Goal: Information Seeking & Learning: Check status

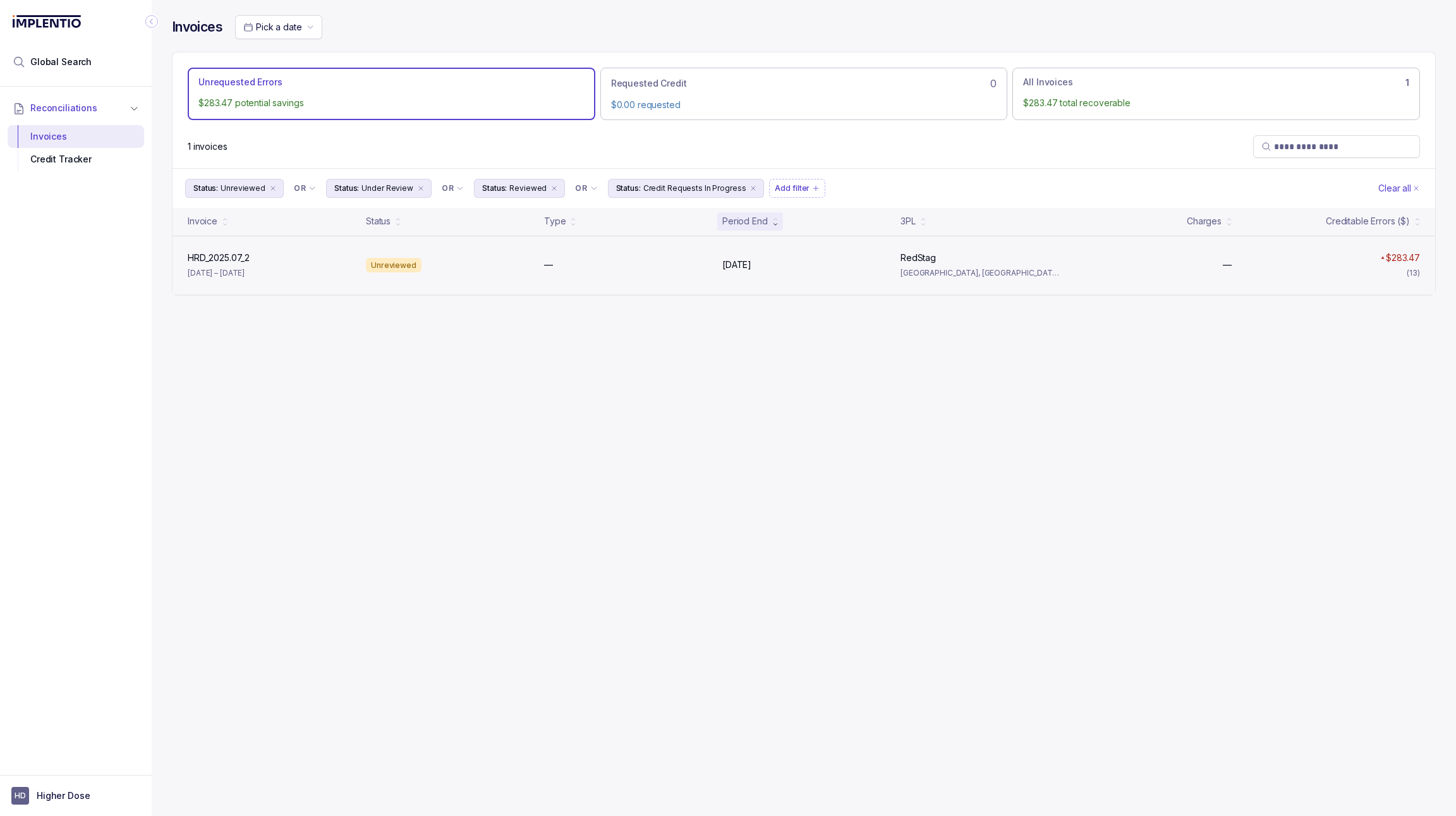
click at [244, 267] on p "[DATE] – [DATE]" at bounding box center [216, 273] width 57 height 13
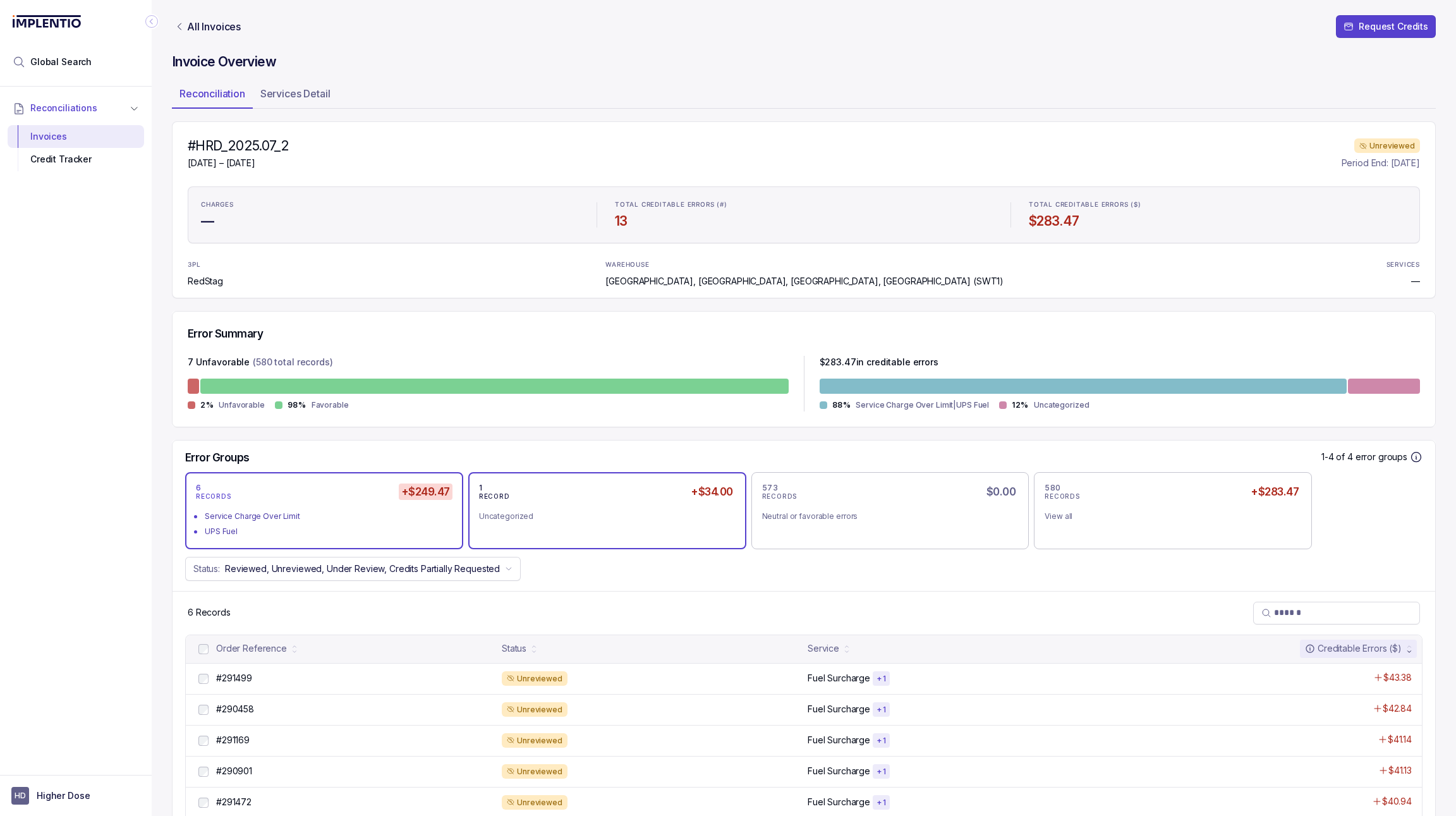
click at [639, 520] on div "Uncategorized" at bounding box center [602, 516] width 246 height 13
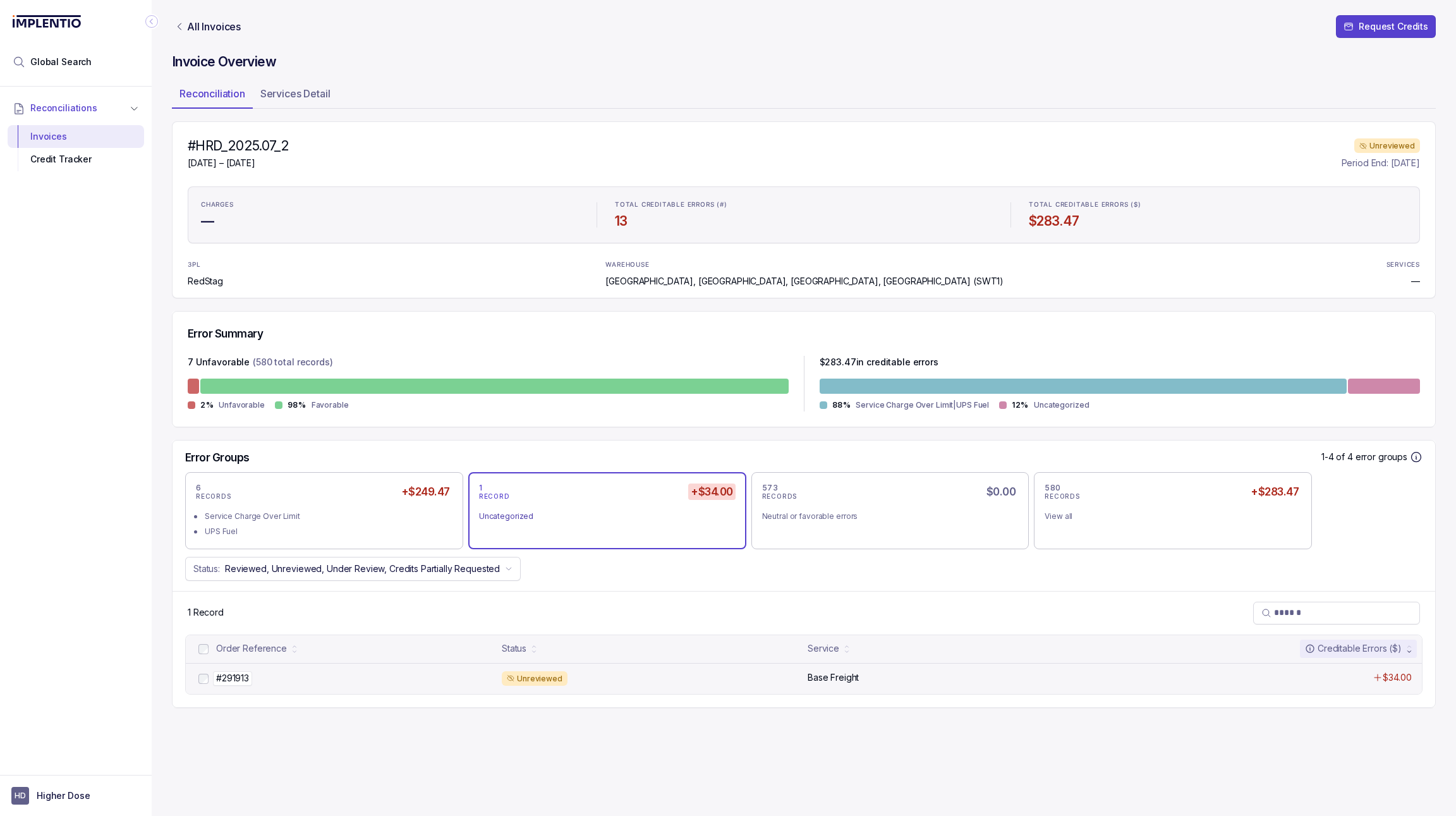
click at [315, 672] on div "#291913 #291913" at bounding box center [355, 678] width 278 height 13
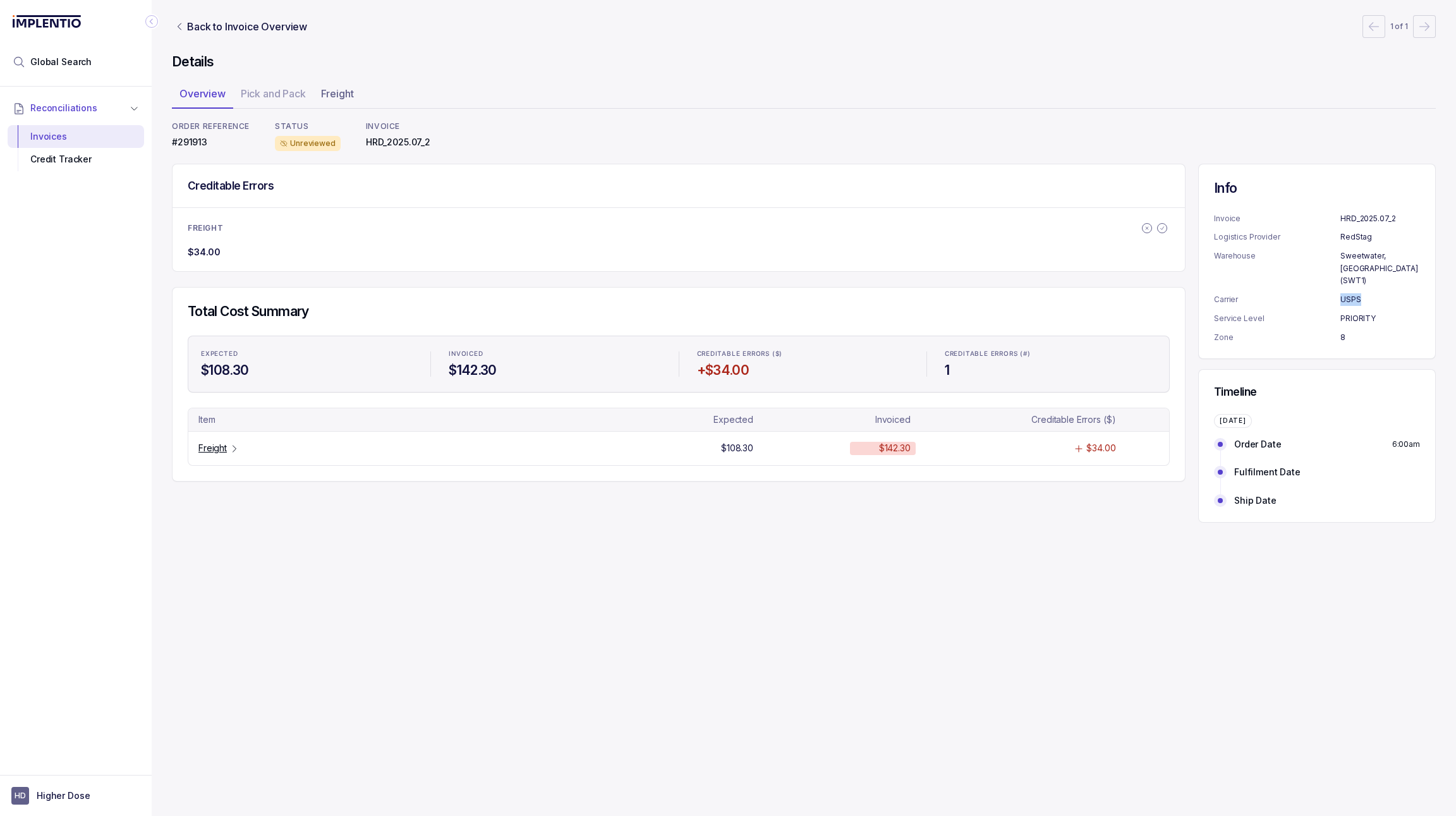
drag, startPoint x: 1362, startPoint y: 287, endPoint x: 1311, endPoint y: 292, distance: 51.2
click at [1311, 292] on ul "Invoice HRD_2025.07_2 Logistics Provider RedStag Warehouse [GEOGRAPHIC_DATA], […" at bounding box center [1316, 278] width 206 height 131
click at [224, 456] on tr "Freight $108.30 $142.30 $34.00" at bounding box center [678, 448] width 980 height 33
click at [213, 444] on p "Freight" at bounding box center [212, 448] width 28 height 13
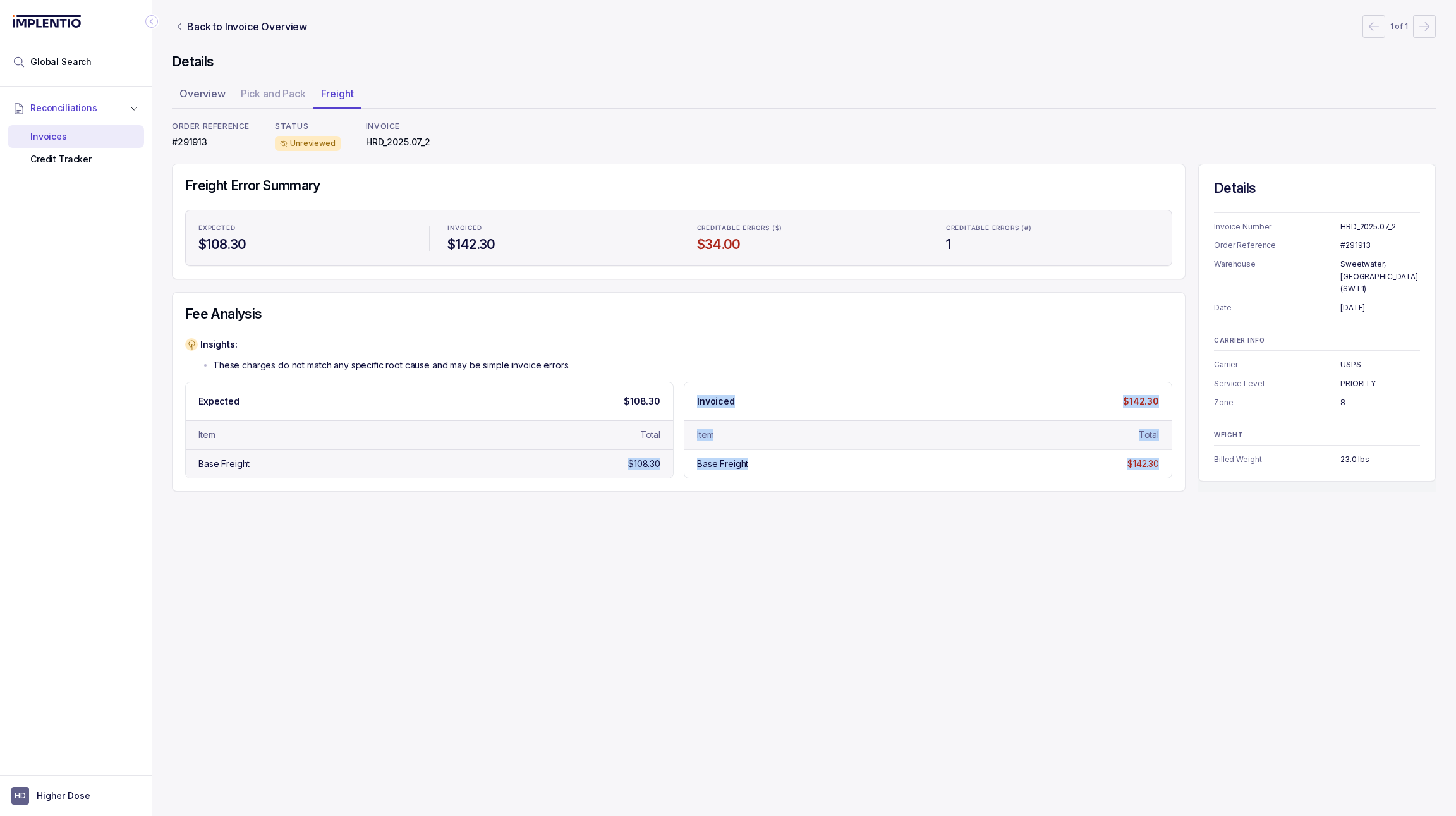
drag, startPoint x: 1162, startPoint y: 461, endPoint x: 546, endPoint y: 461, distance: 616.0
click at [546, 461] on div "Expected $108.30 Item Total Base Freight $108.30 Invoiced $142.30 Item Total Ba…" at bounding box center [679, 429] width 987 height 96
click at [211, 89] on p "Overview" at bounding box center [202, 94] width 46 height 16
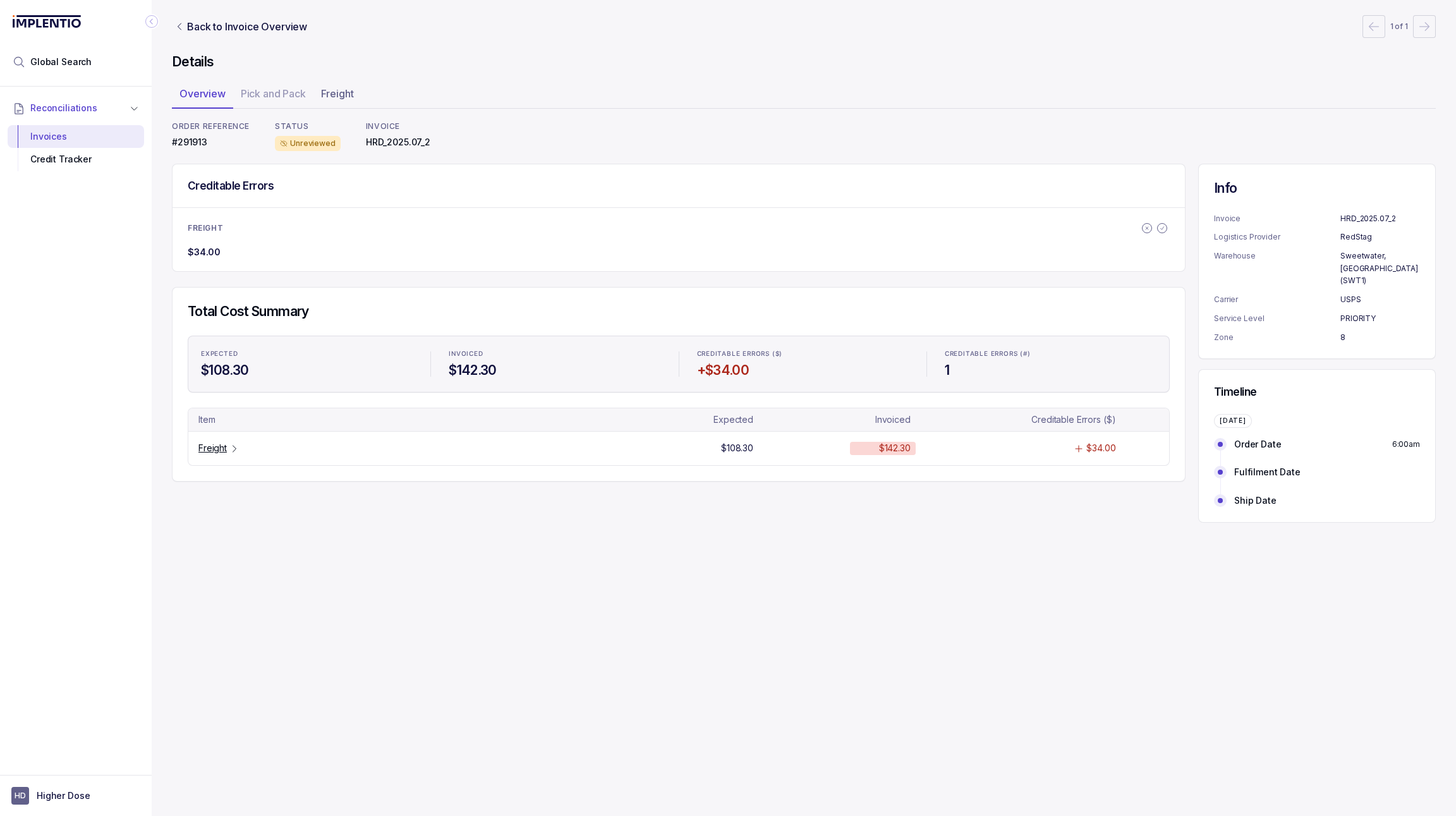
click at [204, 38] on header "Back to Invoice Overview 1 of 1" at bounding box center [804, 27] width 1264 height 53
click at [227, 23] on p "Back to Invoice Overview" at bounding box center [247, 27] width 120 height 16
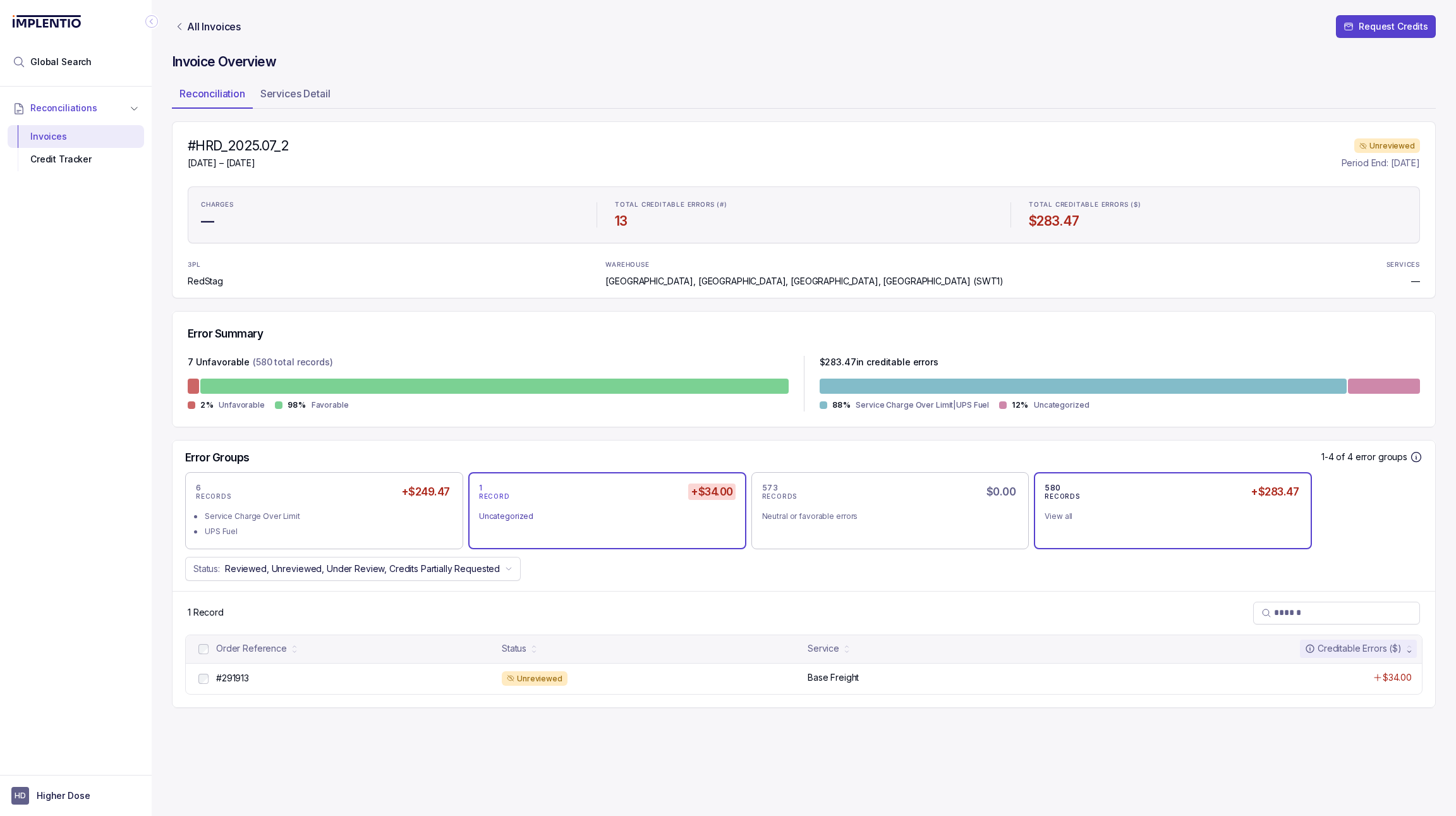
click at [1081, 535] on div "580 RECORDS +$283.47 View all" at bounding box center [1172, 510] width 256 height 56
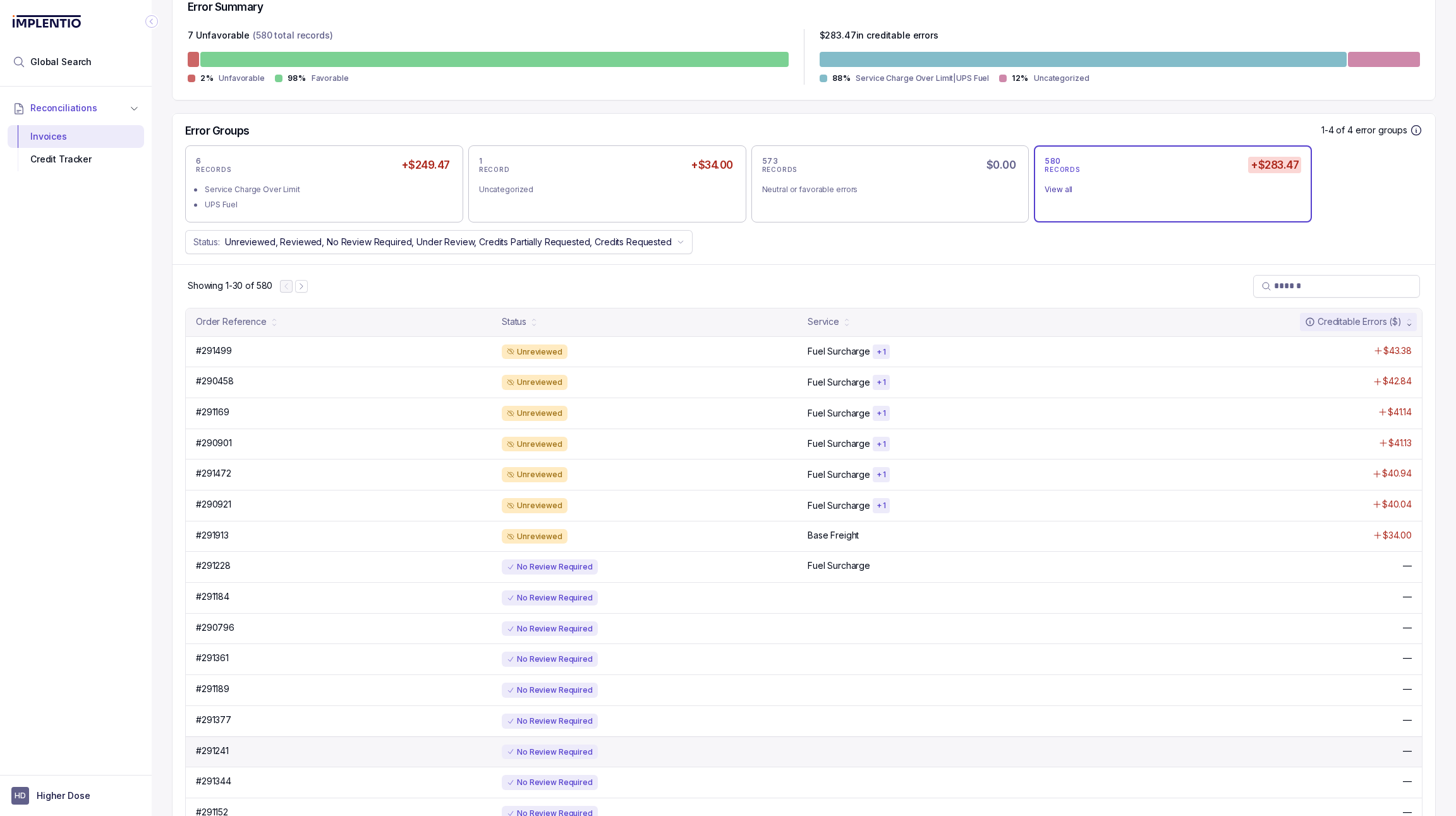
scroll to position [423, 0]
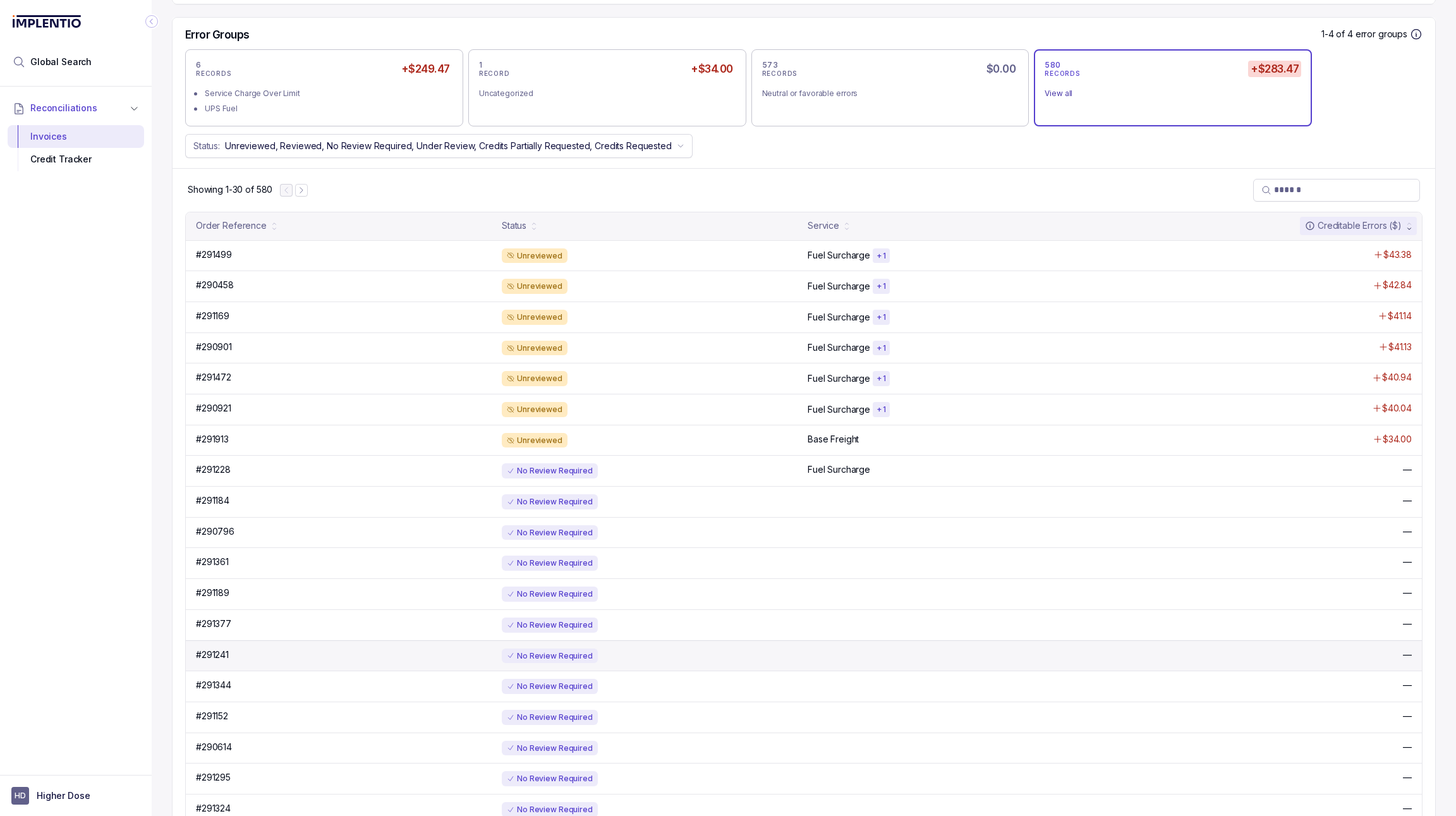
click at [643, 640] on div "#291241 #291241 No Review Required —" at bounding box center [803, 656] width 1236 height 31
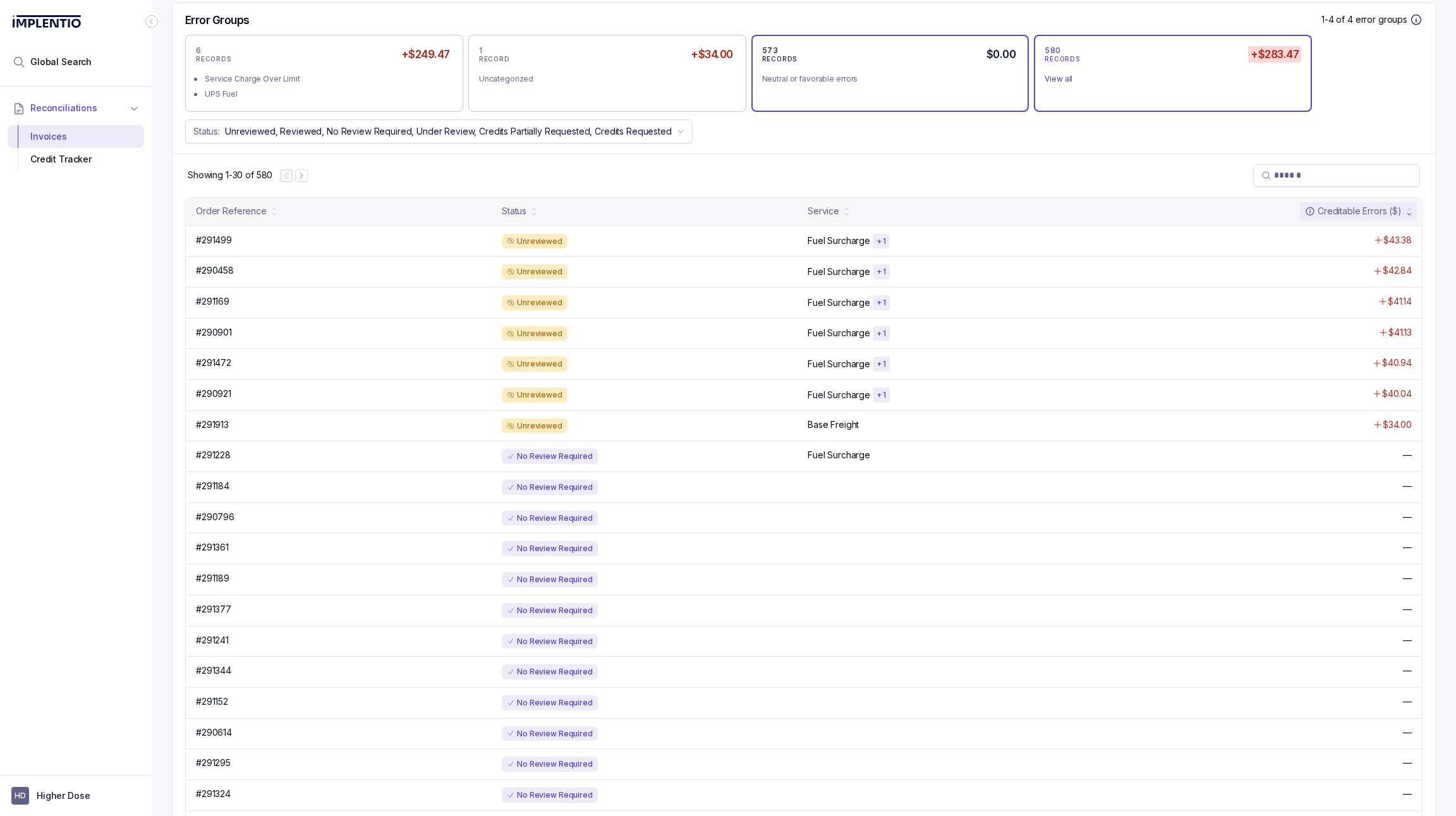
scroll to position [189, 0]
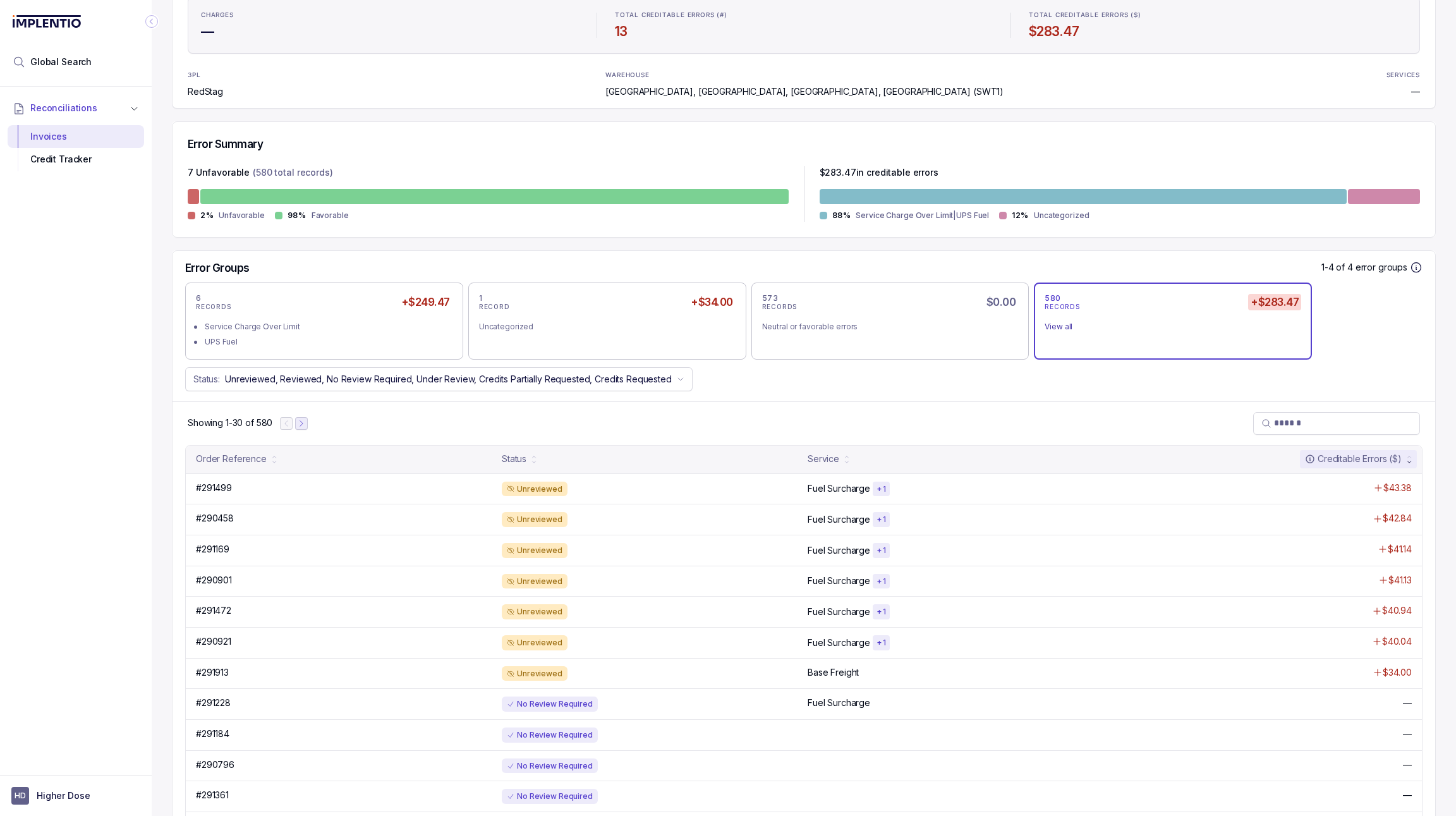
click at [305, 422] on icon "Next Page" at bounding box center [301, 424] width 9 height 9
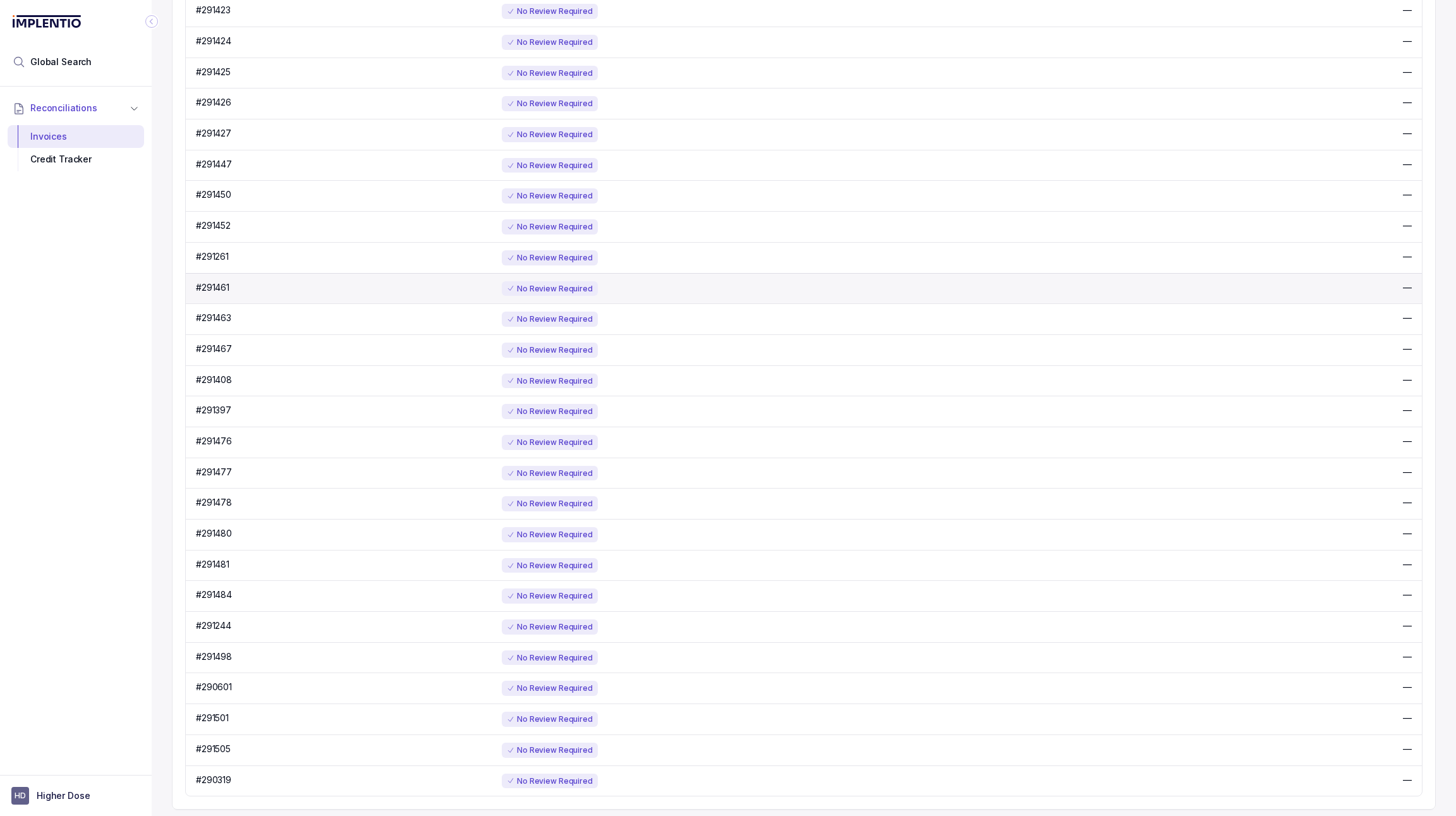
scroll to position [173, 0]
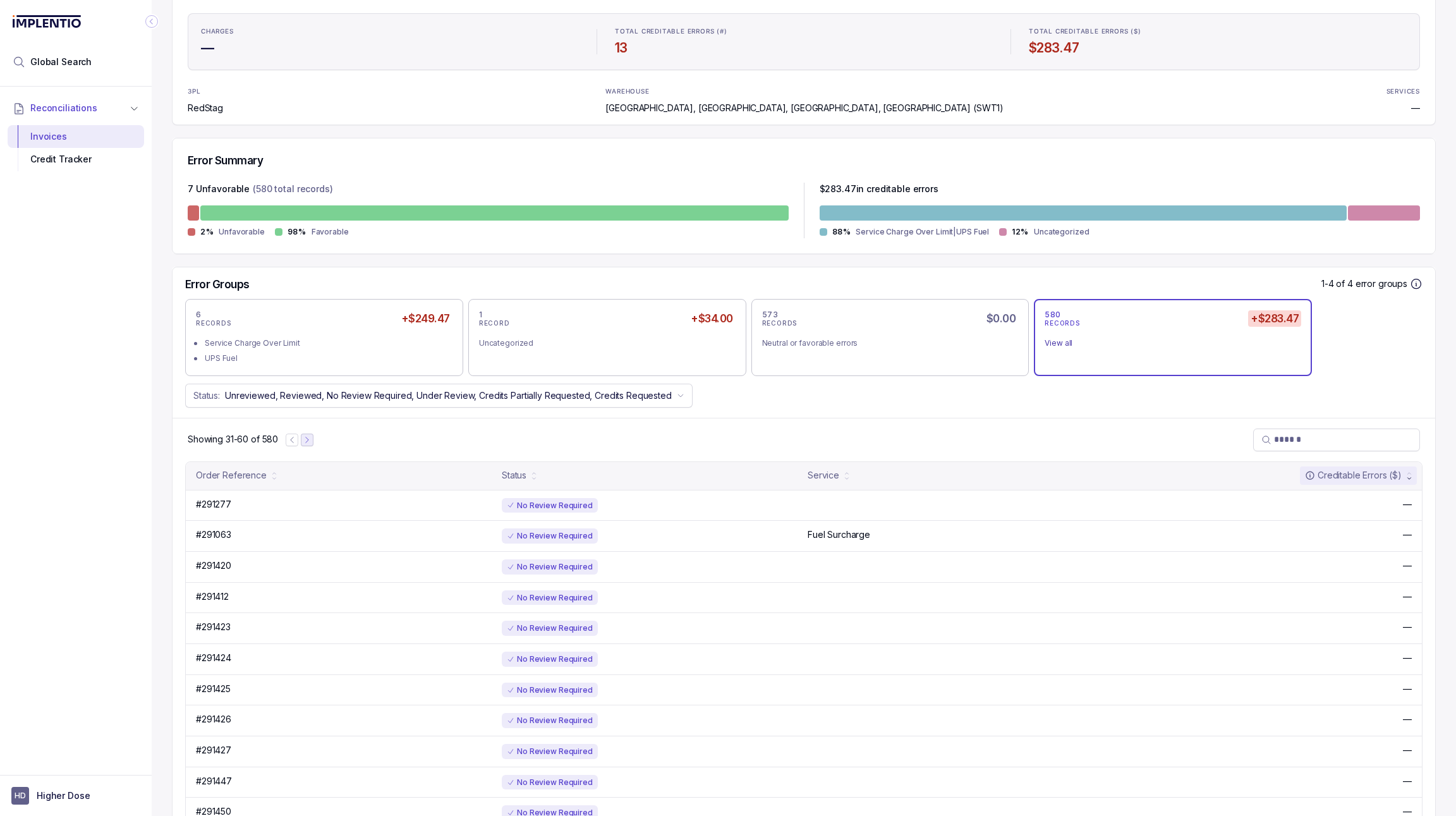
click at [307, 437] on icon "Next Page" at bounding box center [307, 440] width 9 height 9
click at [299, 436] on button "Previous Page" at bounding box center [293, 440] width 13 height 13
click at [313, 435] on button "Next Page" at bounding box center [307, 440] width 13 height 13
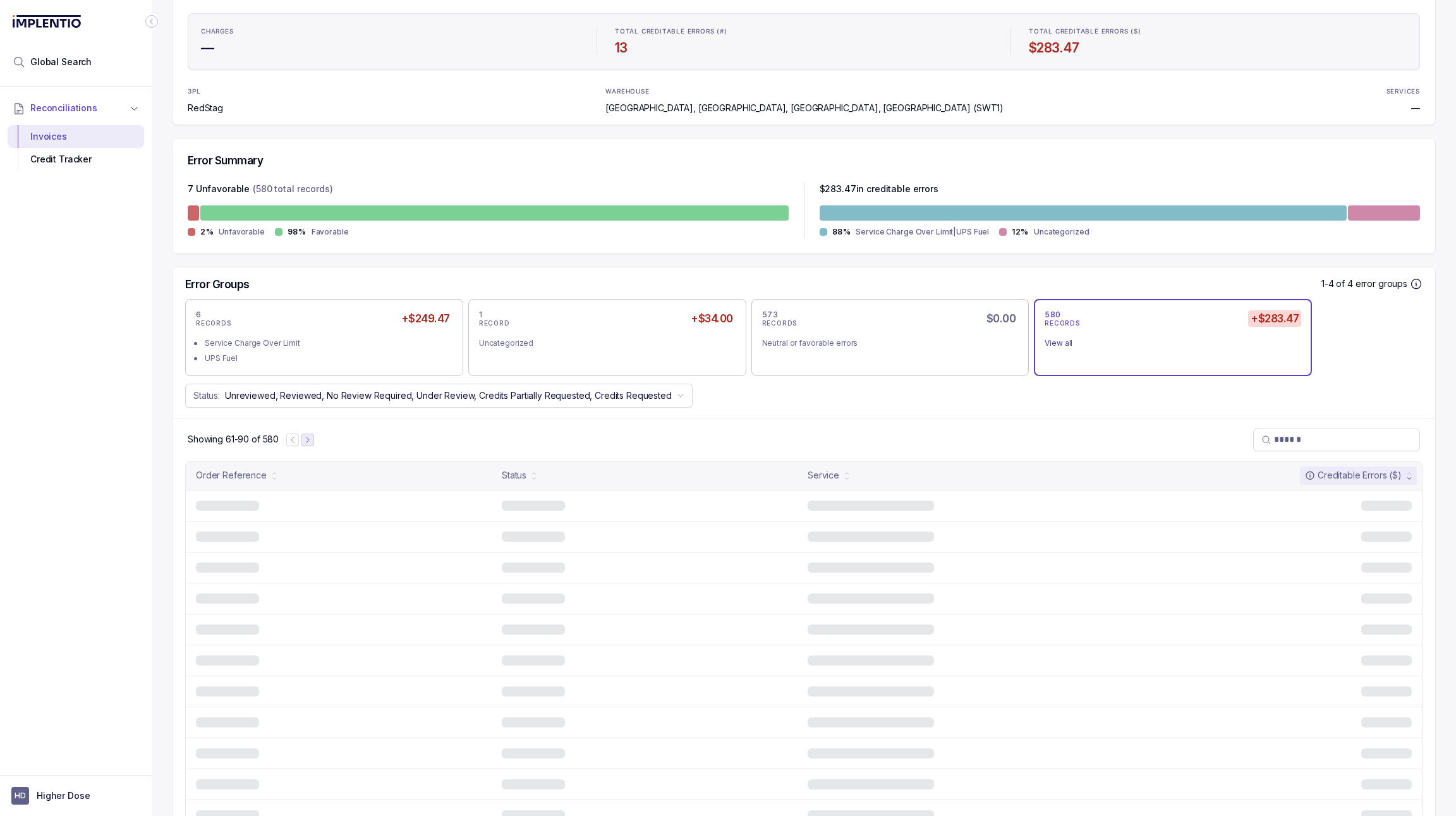
click at [313, 435] on button "Next Page" at bounding box center [308, 440] width 13 height 13
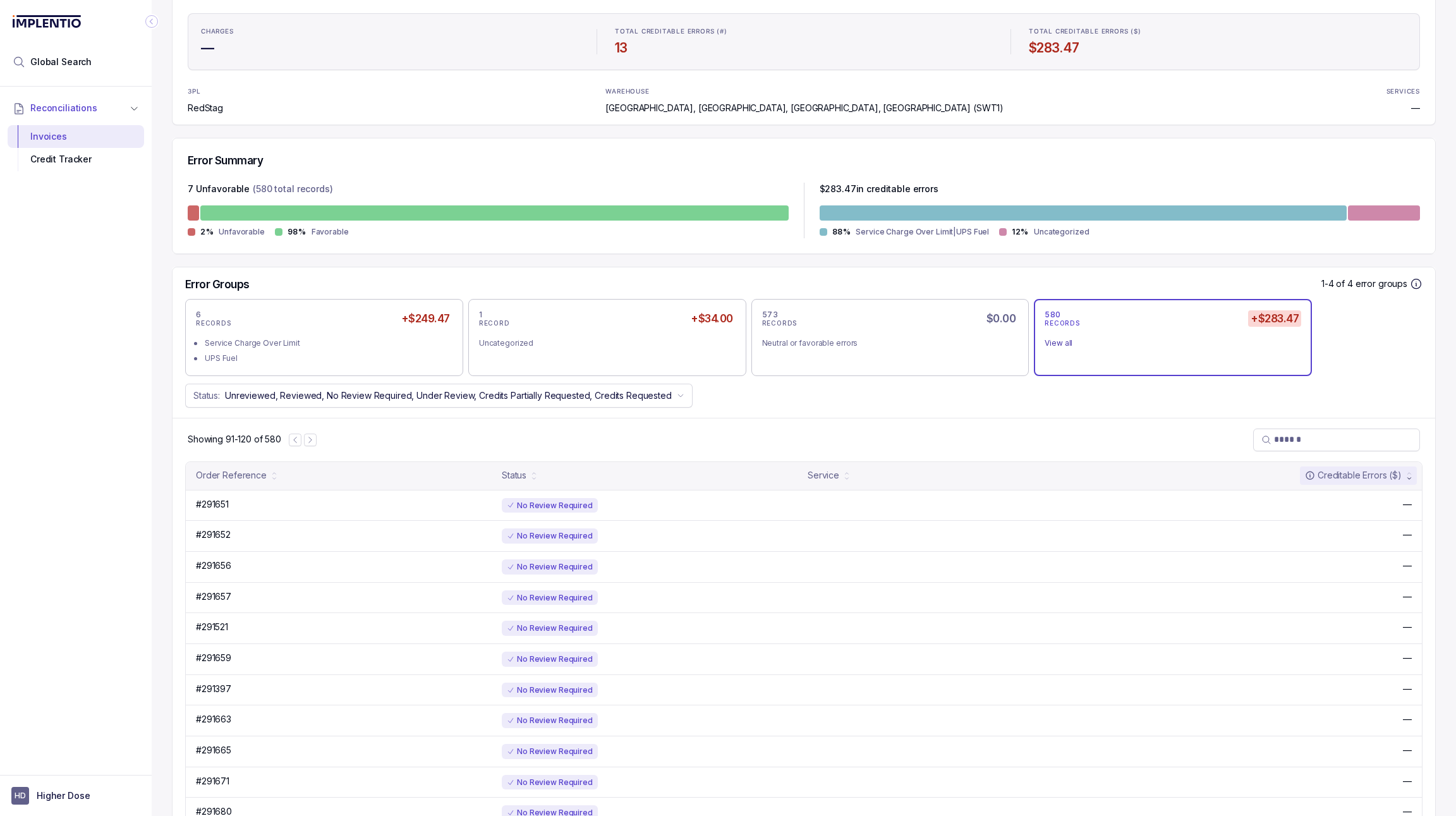
click at [278, 440] on p "Showing 91-120 of 580" at bounding box center [234, 439] width 94 height 13
click at [319, 442] on div "Showing 91-120 of 580" at bounding box center [804, 439] width 1262 height 43
click at [72, 62] on span "Global Search" at bounding box center [61, 62] width 62 height 13
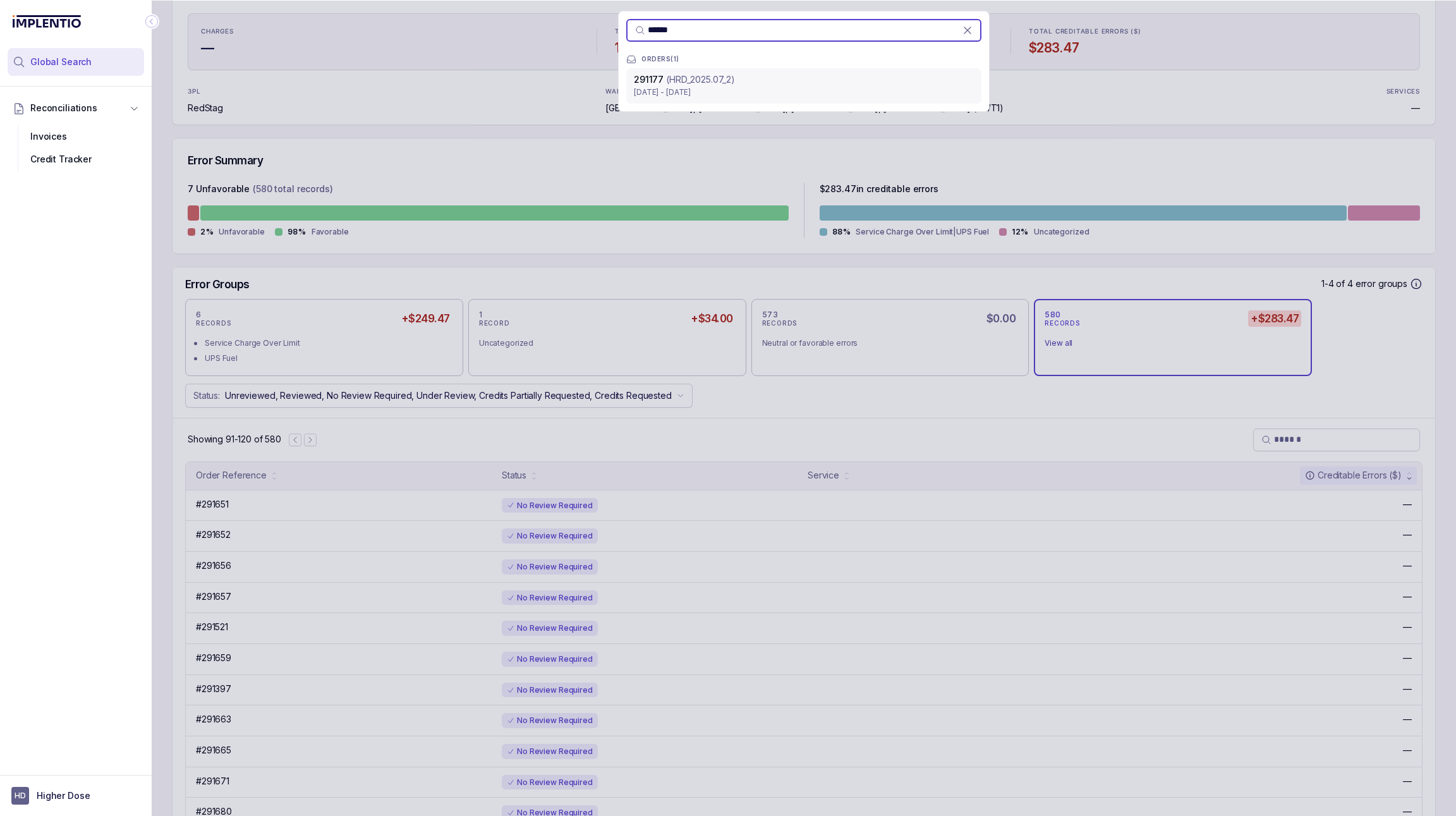
type input "******"
click at [719, 74] on p "(HRD_2025.07_2)" at bounding box center [700, 80] width 69 height 13
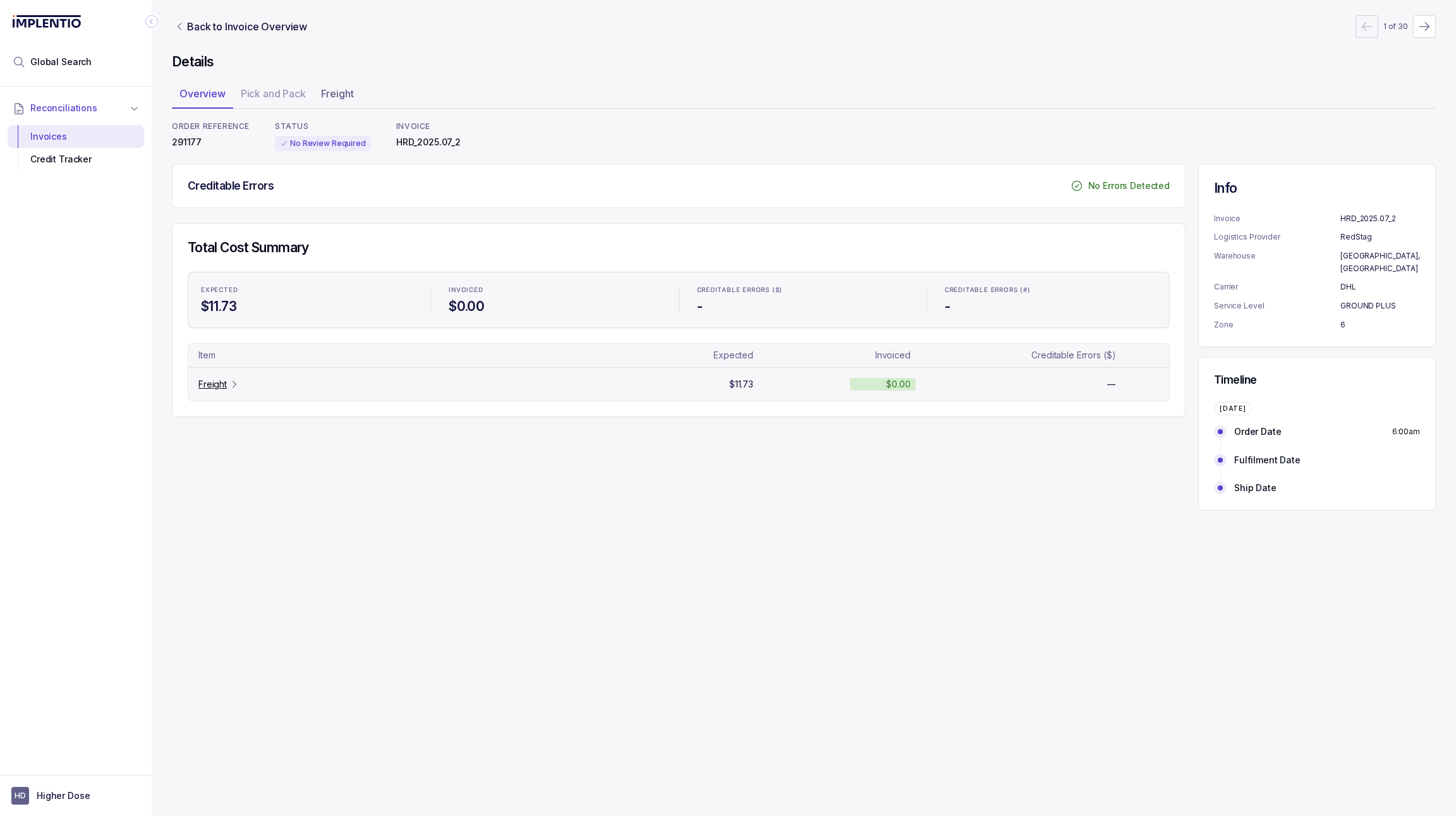
click at [210, 380] on p "Freight" at bounding box center [212, 384] width 28 height 13
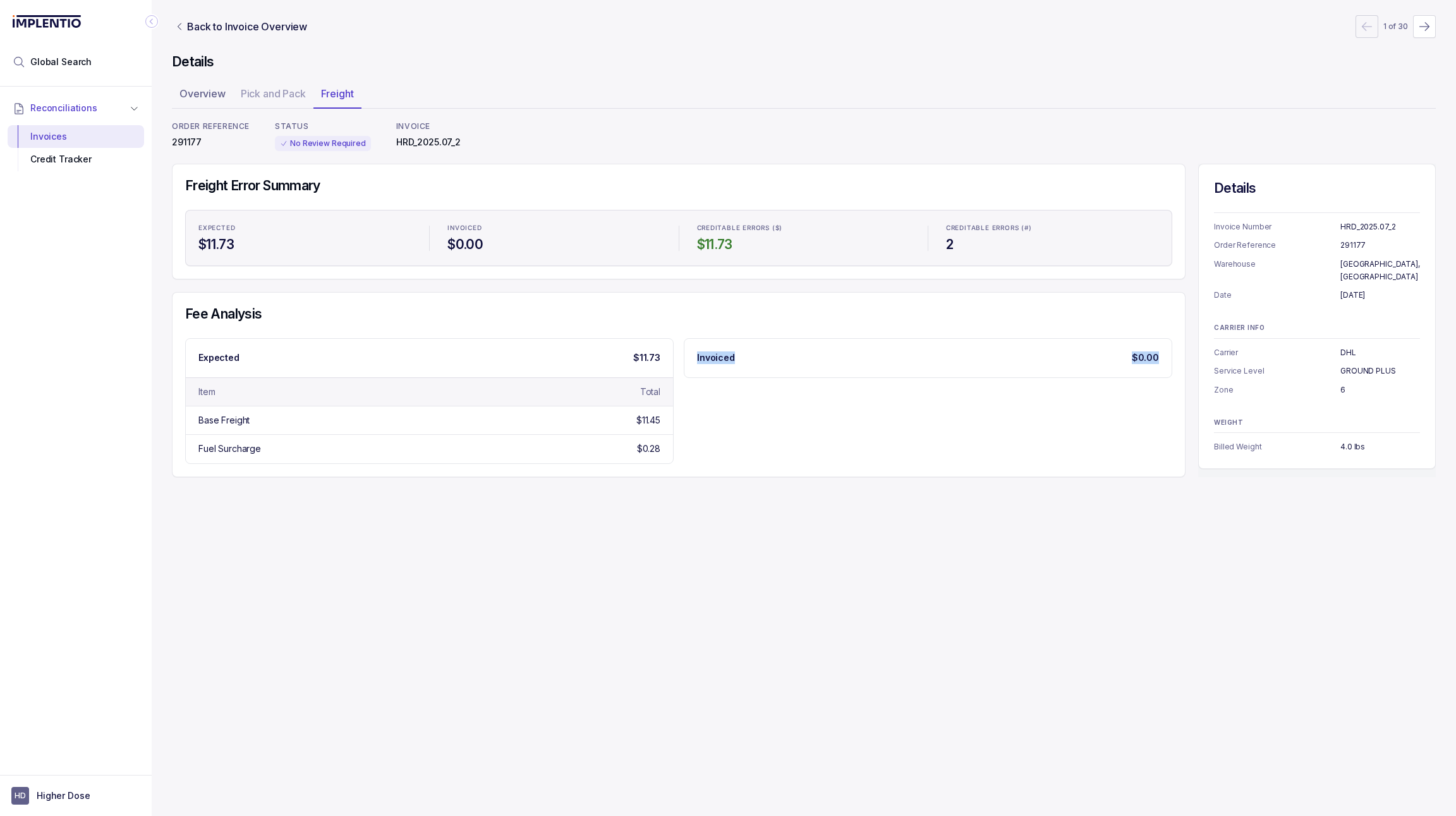
drag, startPoint x: 1168, startPoint y: 360, endPoint x: 694, endPoint y: 354, distance: 474.0
click at [694, 354] on div "Invoiced $0.00" at bounding box center [928, 357] width 487 height 38
click at [205, 95] on p "Overview" at bounding box center [202, 94] width 46 height 16
click at [228, 29] on p "Back to Invoice Overview" at bounding box center [247, 27] width 120 height 16
click at [241, 23] on p "Back to Invoice Overview" at bounding box center [247, 27] width 120 height 16
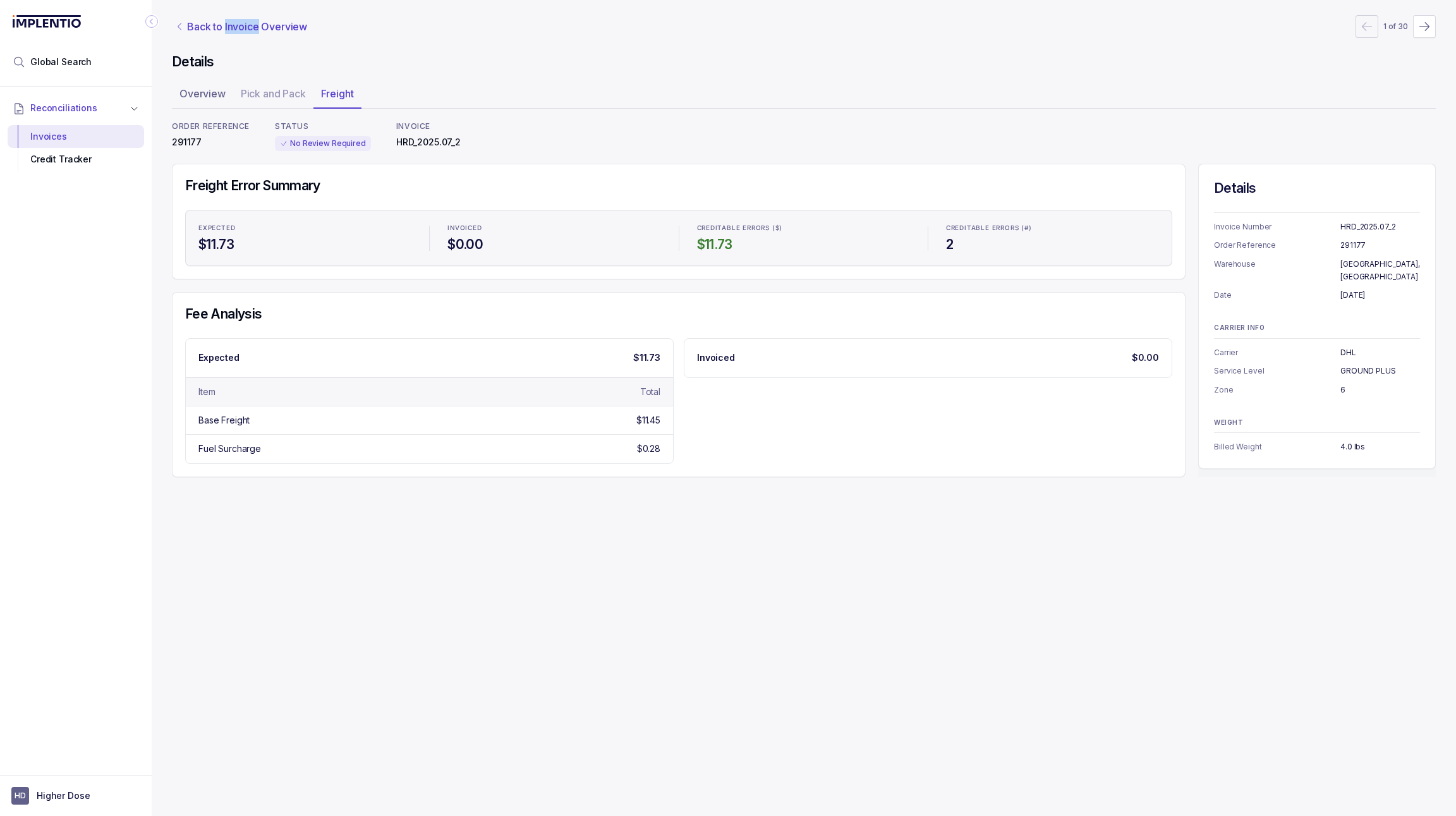
click at [241, 23] on p "Back to Invoice Overview" at bounding box center [247, 27] width 120 height 16
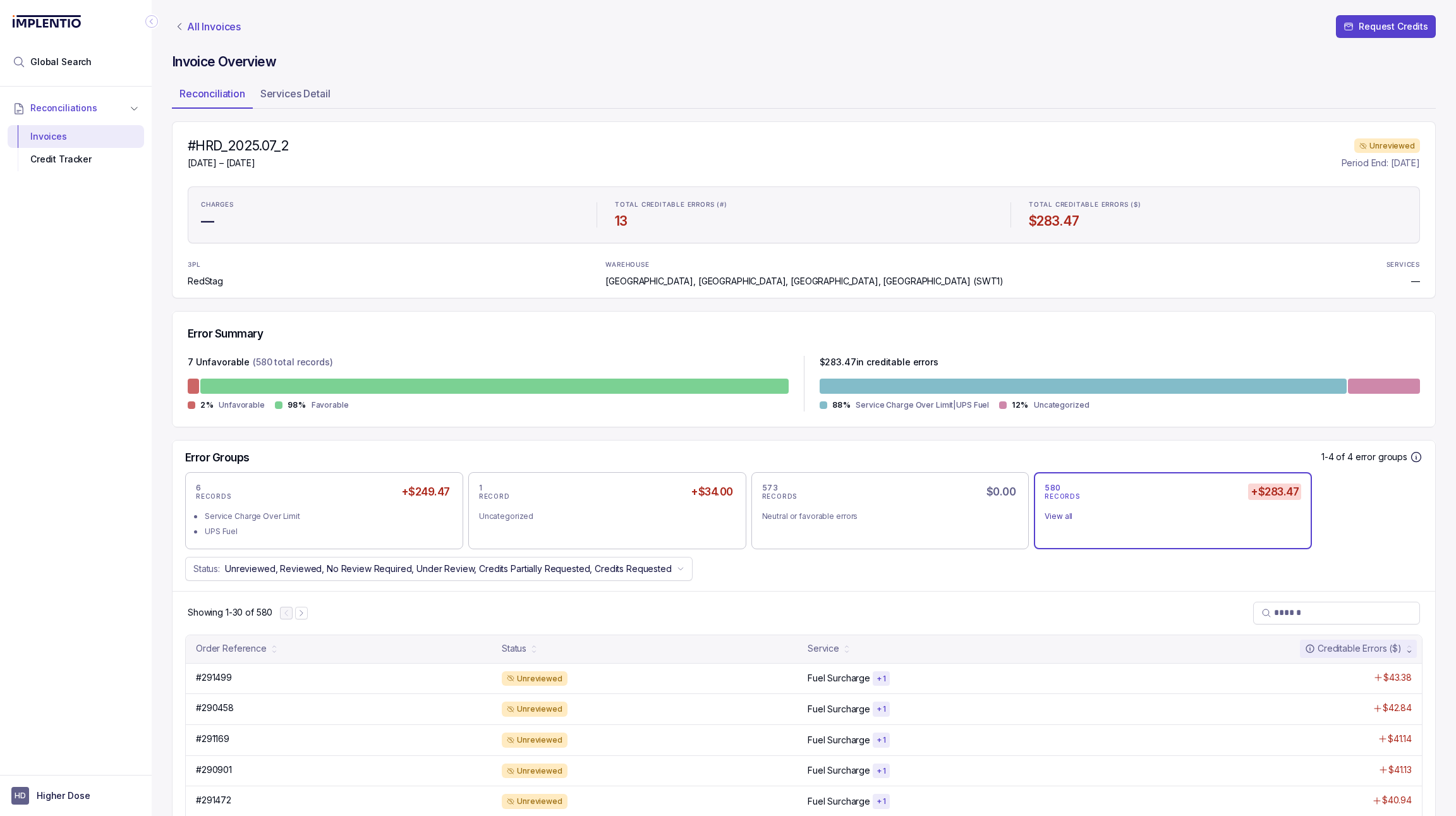
click at [214, 23] on p "All Invoices" at bounding box center [214, 27] width 53 height 13
